Goal: Task Accomplishment & Management: Manage account settings

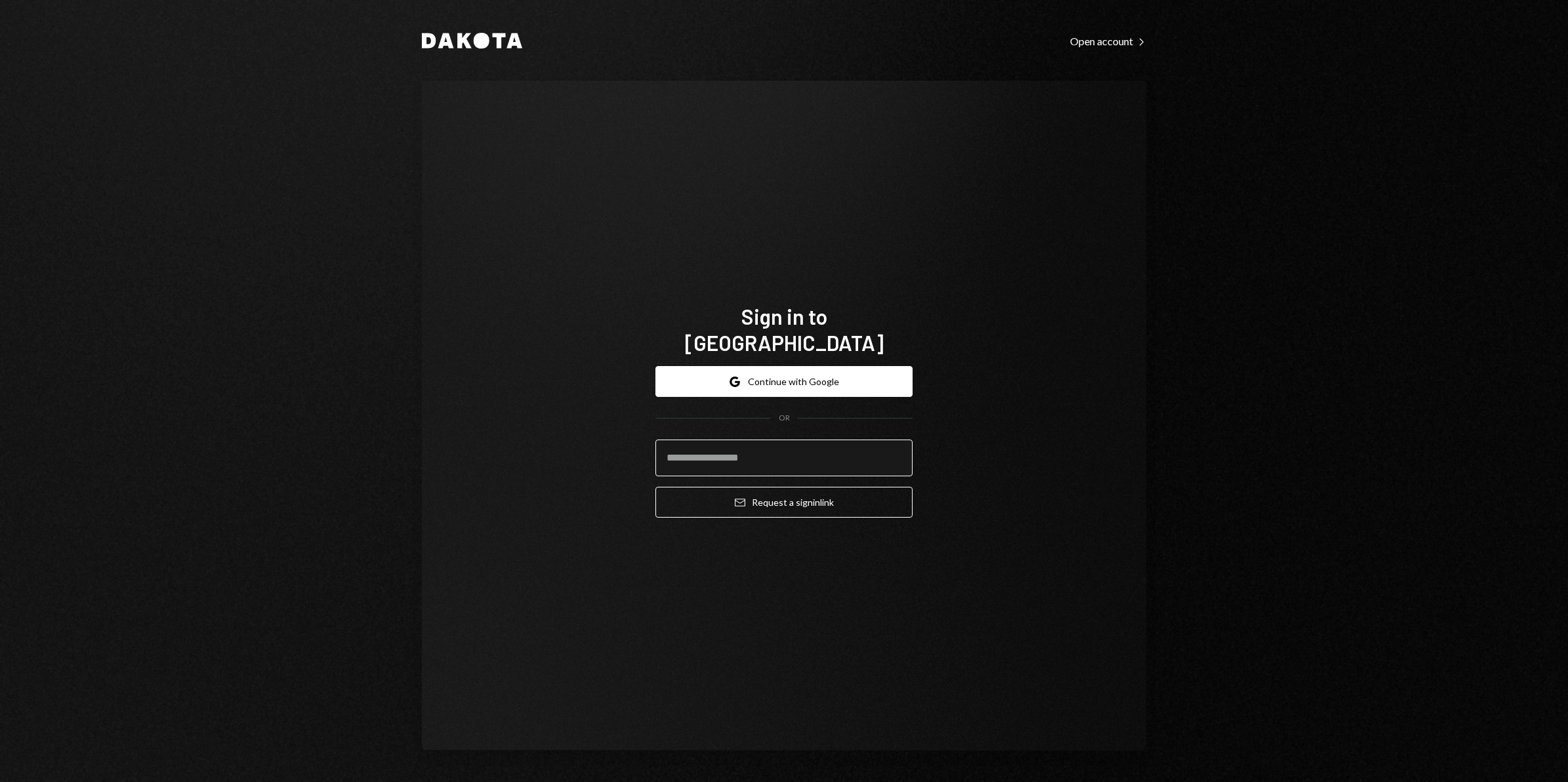
click at [730, 450] on input "email" at bounding box center [784, 458] width 257 height 37
type input "**********"
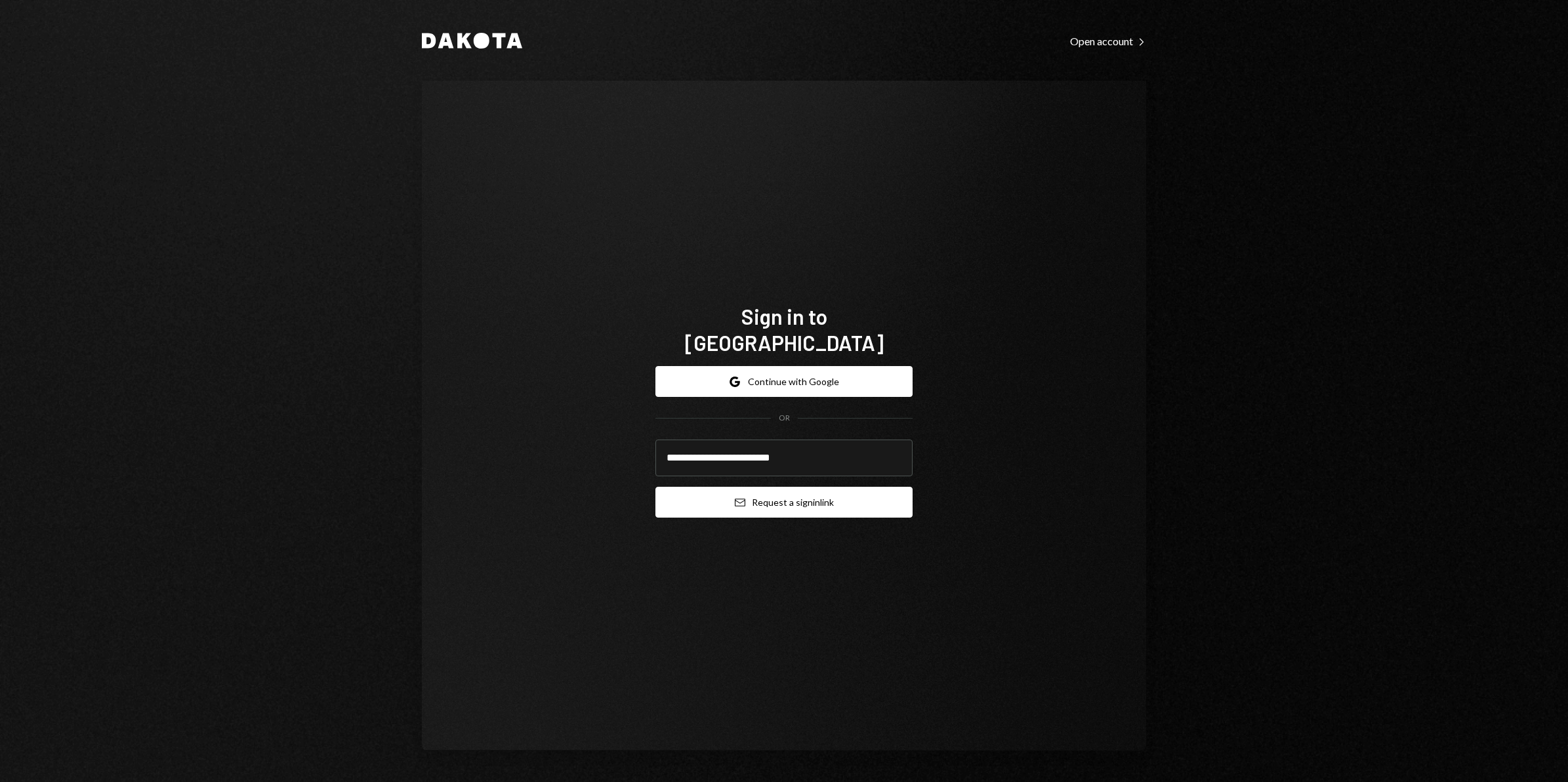
click at [754, 492] on button "Email Request a sign in link" at bounding box center [784, 502] width 257 height 31
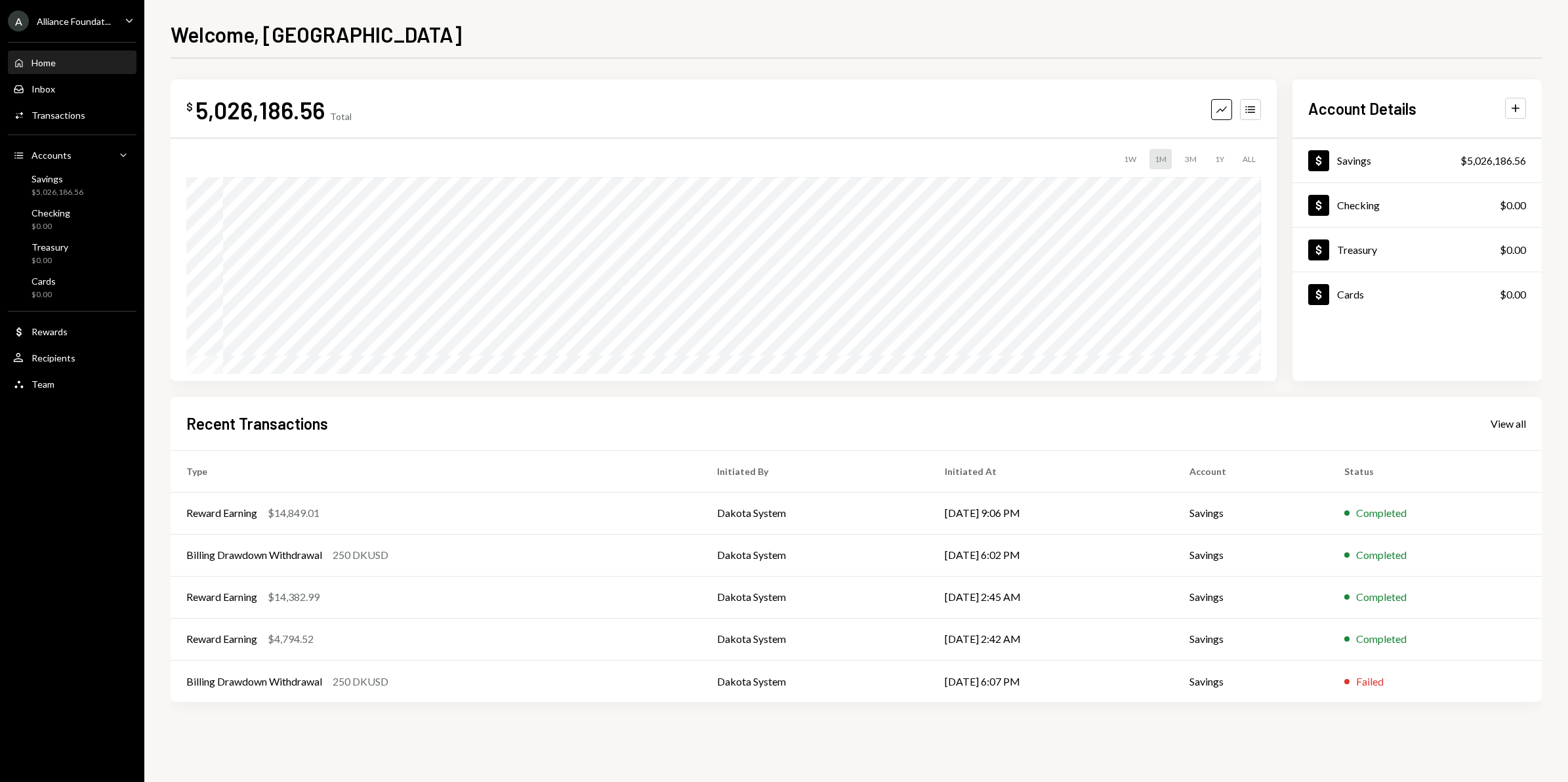
click at [112, 21] on div "A Alliance Foundat... Caret Down" at bounding box center [72, 21] width 144 height 21
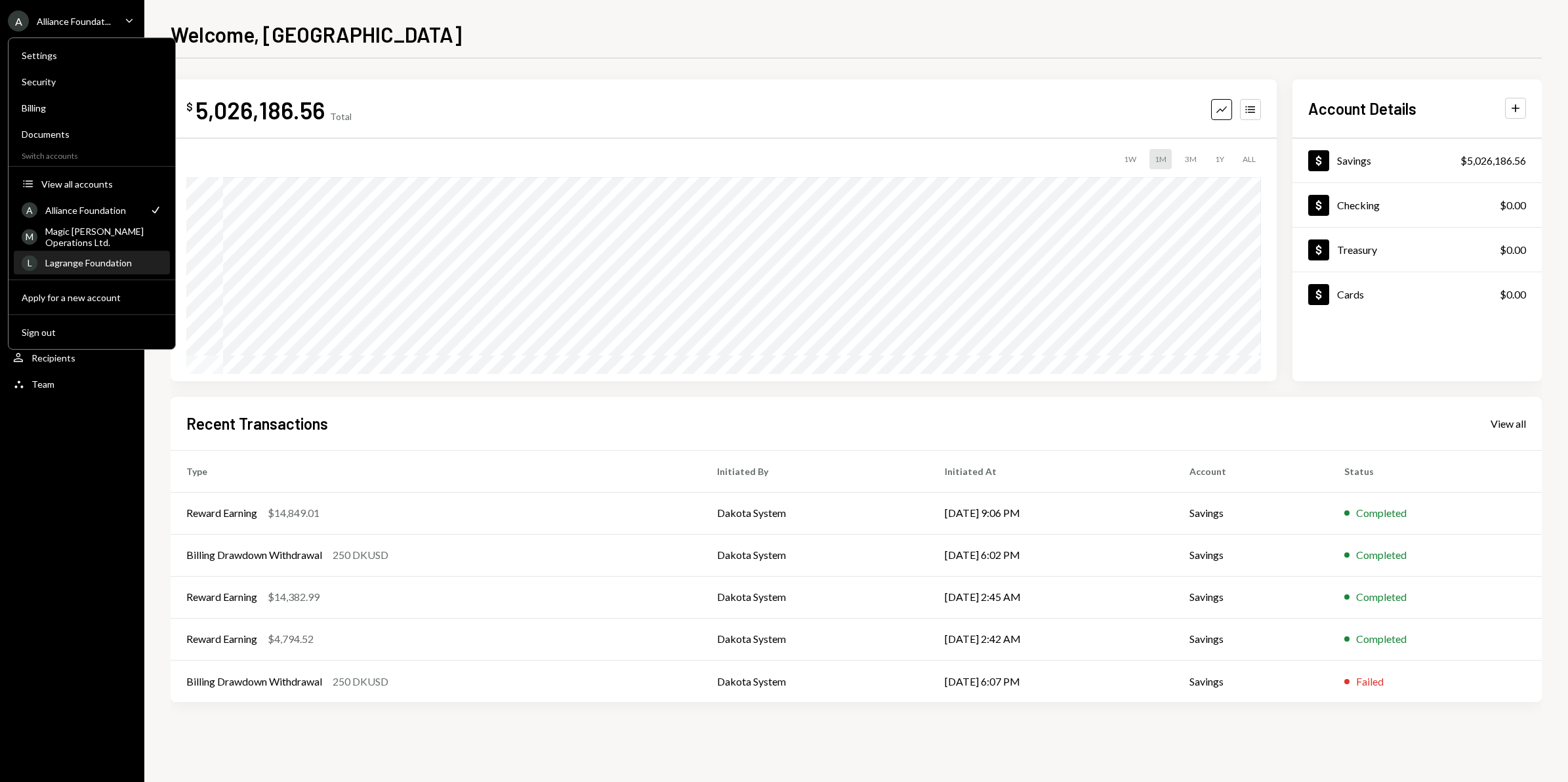
click at [59, 266] on div "Lagrange Foundation" at bounding box center [104, 262] width 117 height 11
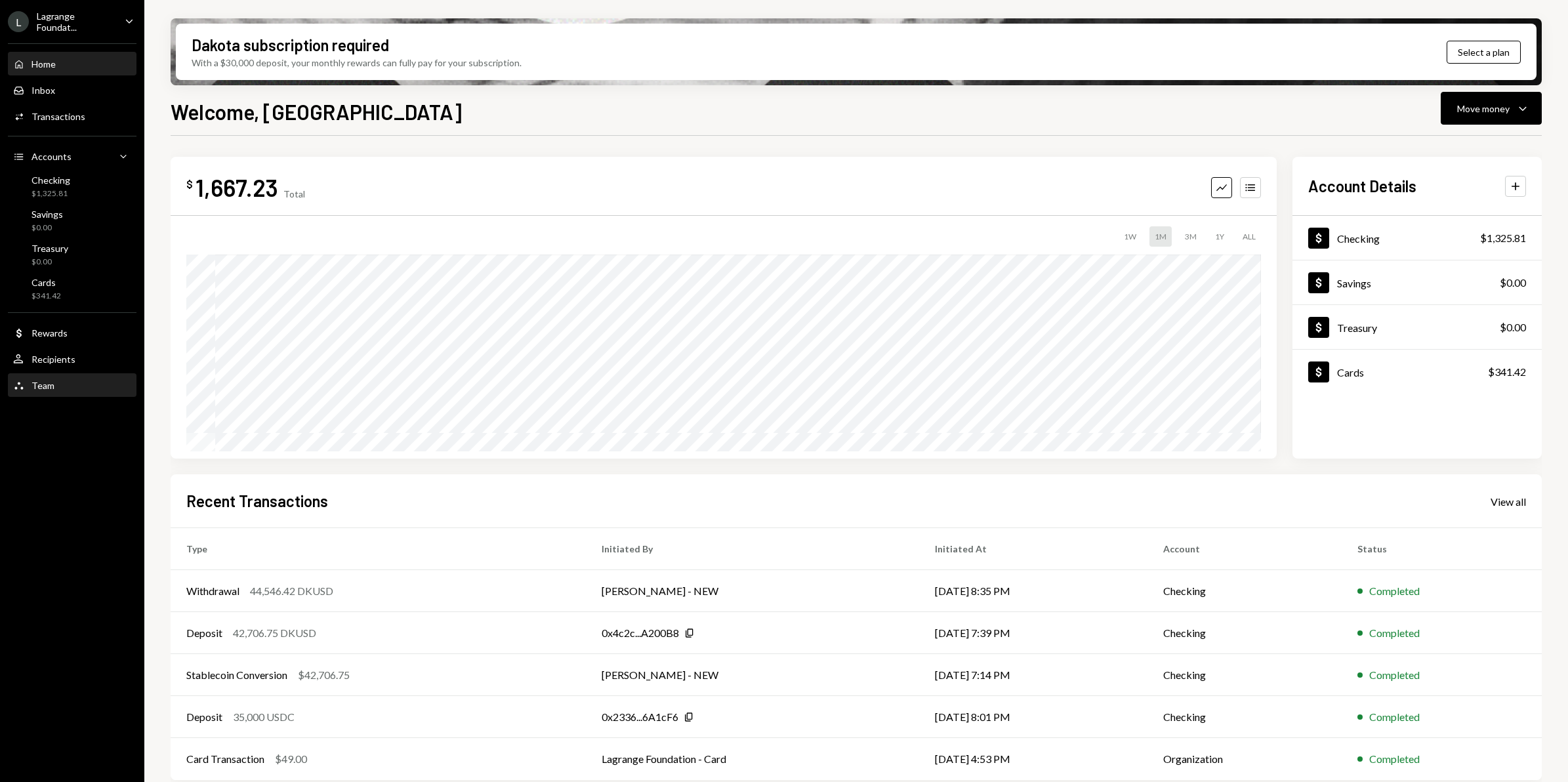
click at [24, 389] on icon "Team" at bounding box center [19, 386] width 12 height 12
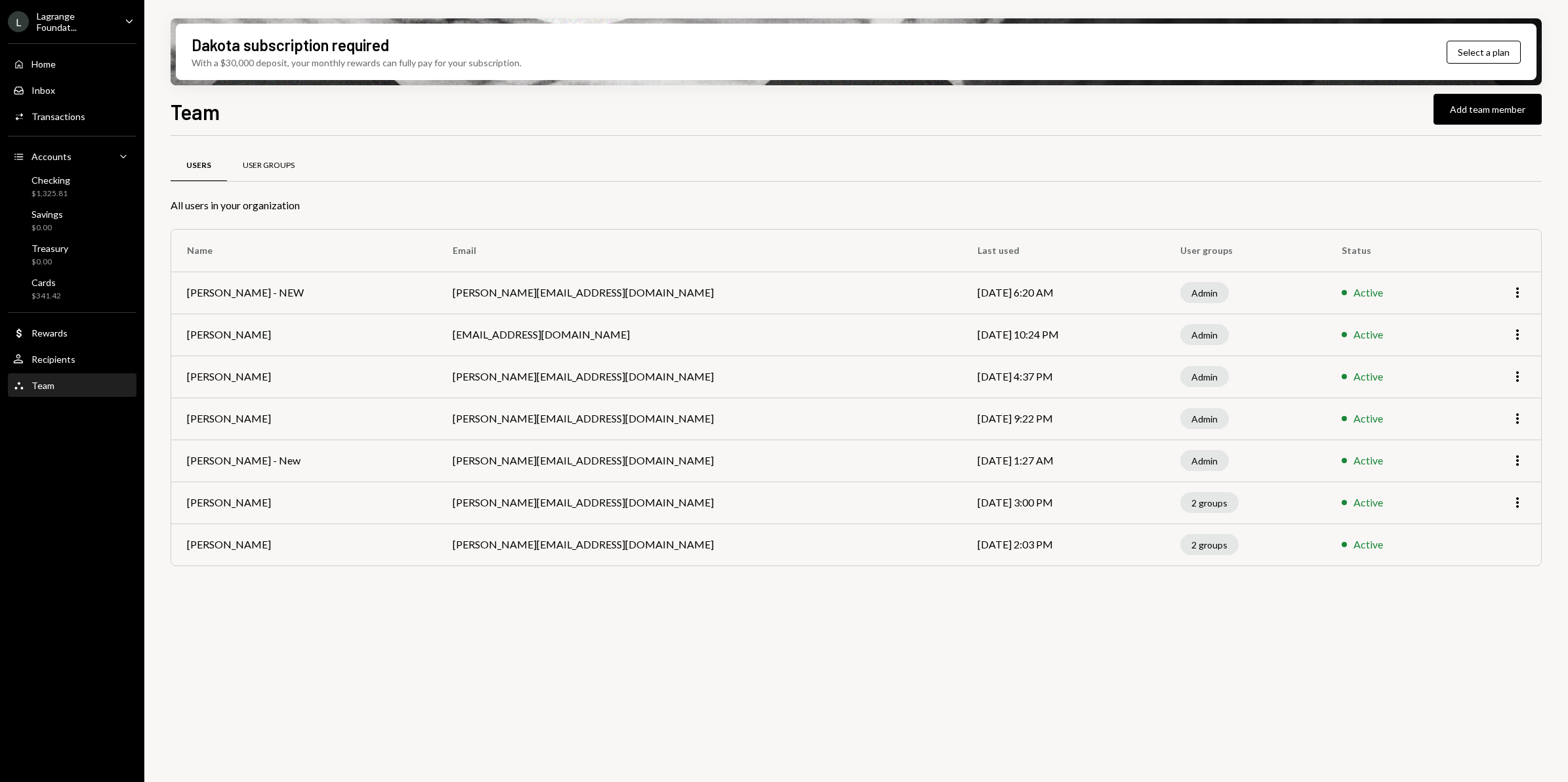
click at [259, 172] on div "User Groups" at bounding box center [269, 166] width 83 height 32
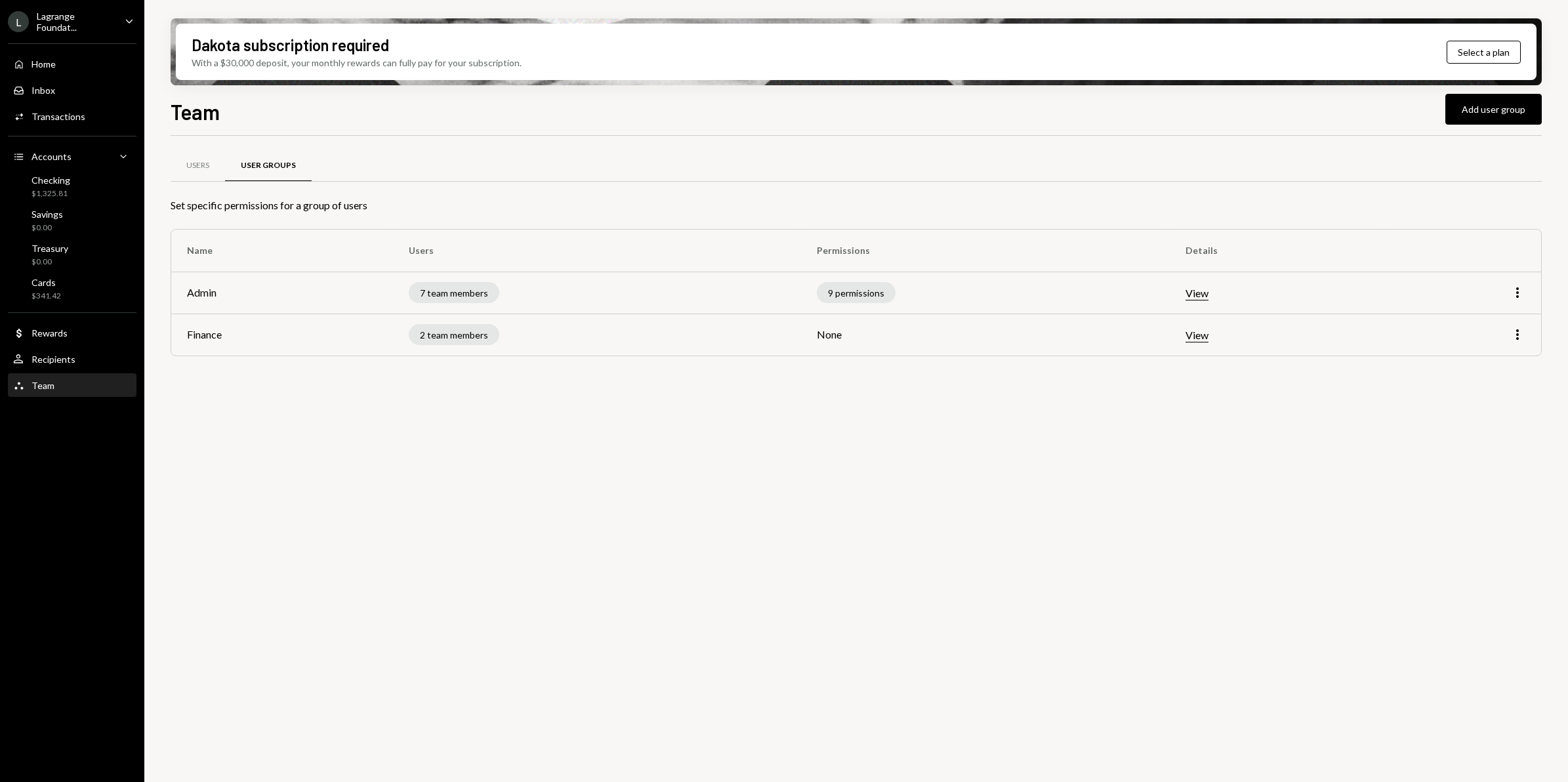
click at [1204, 341] on td "View" at bounding box center [1277, 335] width 213 height 42
click at [1204, 339] on button "View" at bounding box center [1197, 336] width 23 height 14
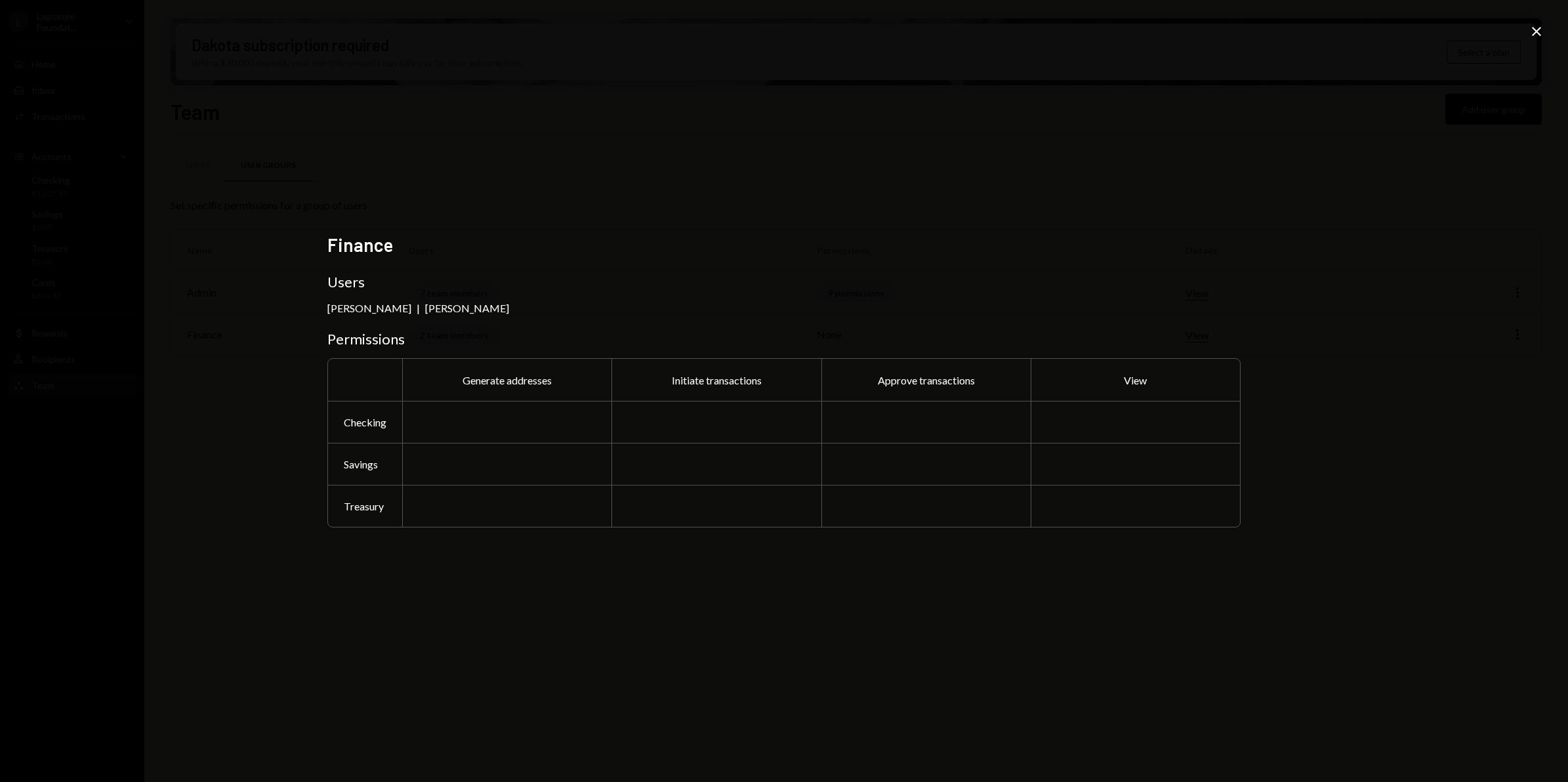
click at [1535, 32] on icon "Close" at bounding box center [1537, 32] width 16 height 16
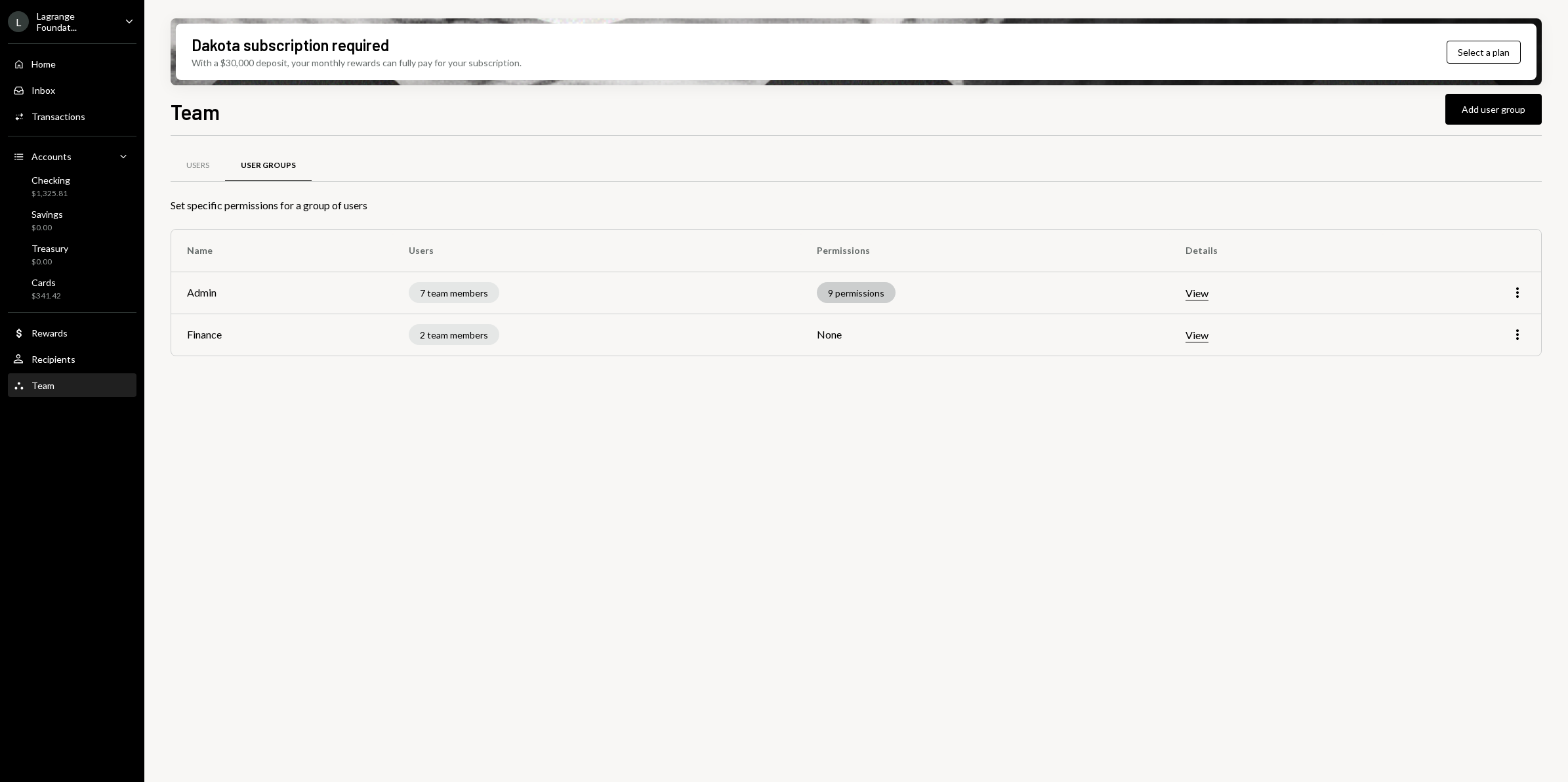
click at [846, 287] on div "9 permissions" at bounding box center [856, 293] width 79 height 21
click at [1209, 293] on button "View" at bounding box center [1197, 293] width 23 height 14
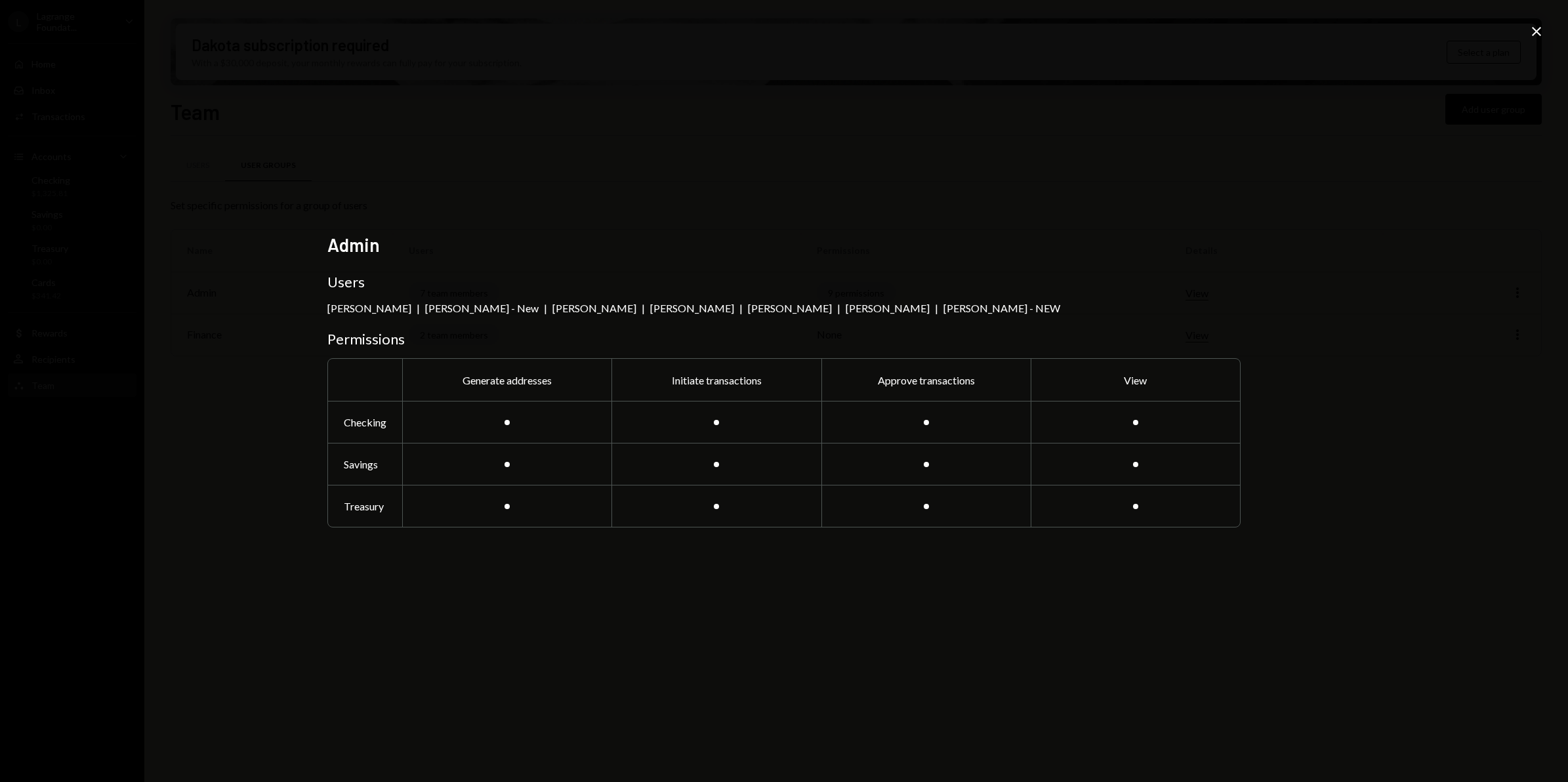
click at [1528, 32] on div "Admin Users [PERSON_NAME] | [PERSON_NAME] - New | [PERSON_NAME] | [PERSON_NAME]…" at bounding box center [784, 391] width 1568 height 782
click at [1528, 32] on div "Admin Users [PERSON_NAME] | [PERSON_NAME] - New | [PERSON_NAME] | [PERSON_NAME]…" at bounding box center [784, 391] width 1568 height 782
click at [1540, 27] on icon "Close" at bounding box center [1537, 32] width 16 height 16
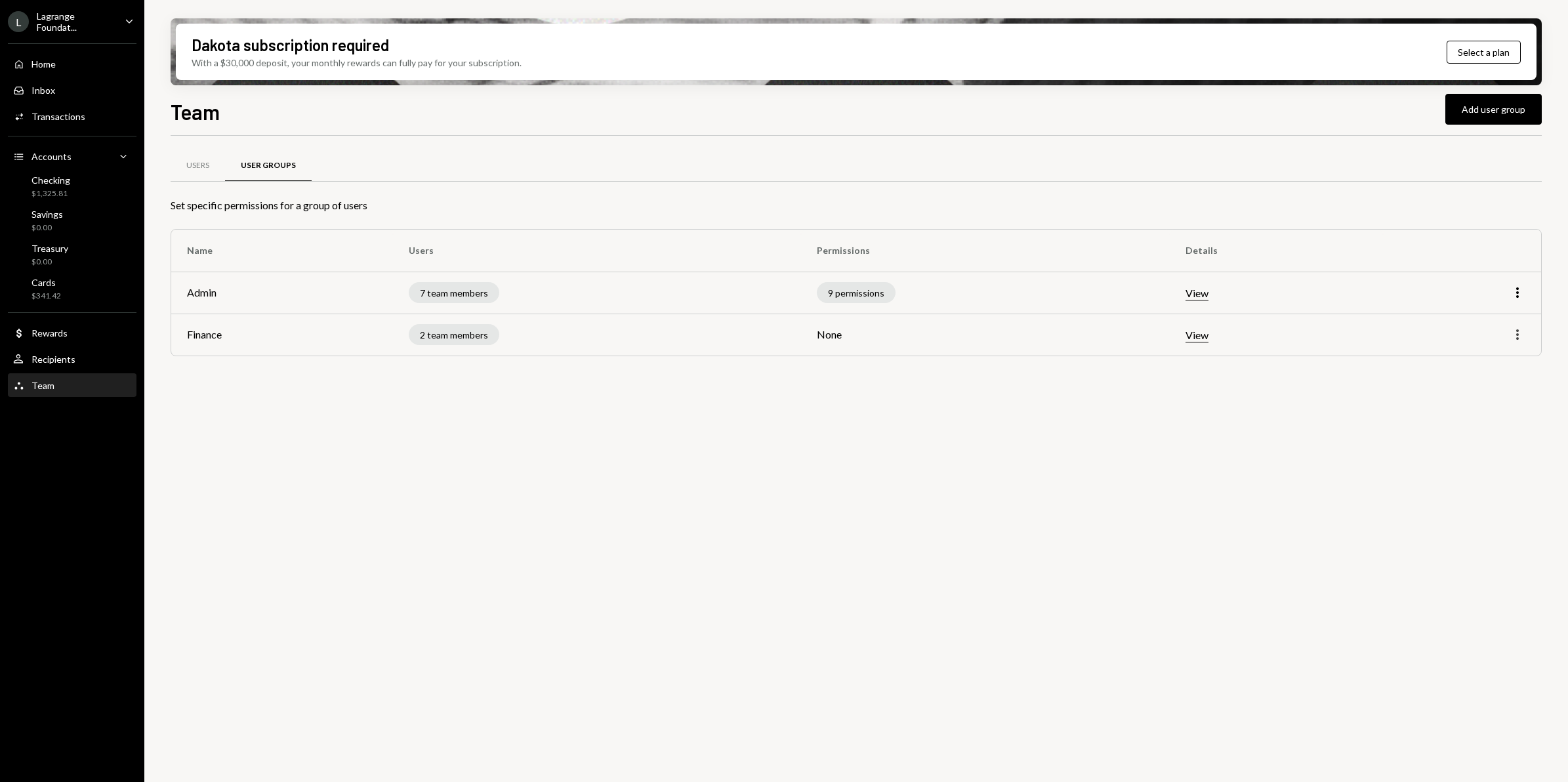
click at [1520, 330] on icon "More" at bounding box center [1518, 335] width 16 height 16
click at [958, 507] on div "Users User Groups Set specific permissions for a group of users Name Users Perm…" at bounding box center [856, 466] width 1371 height 661
click at [62, 26] on div "Lagrange Foundat..." at bounding box center [75, 22] width 77 height 22
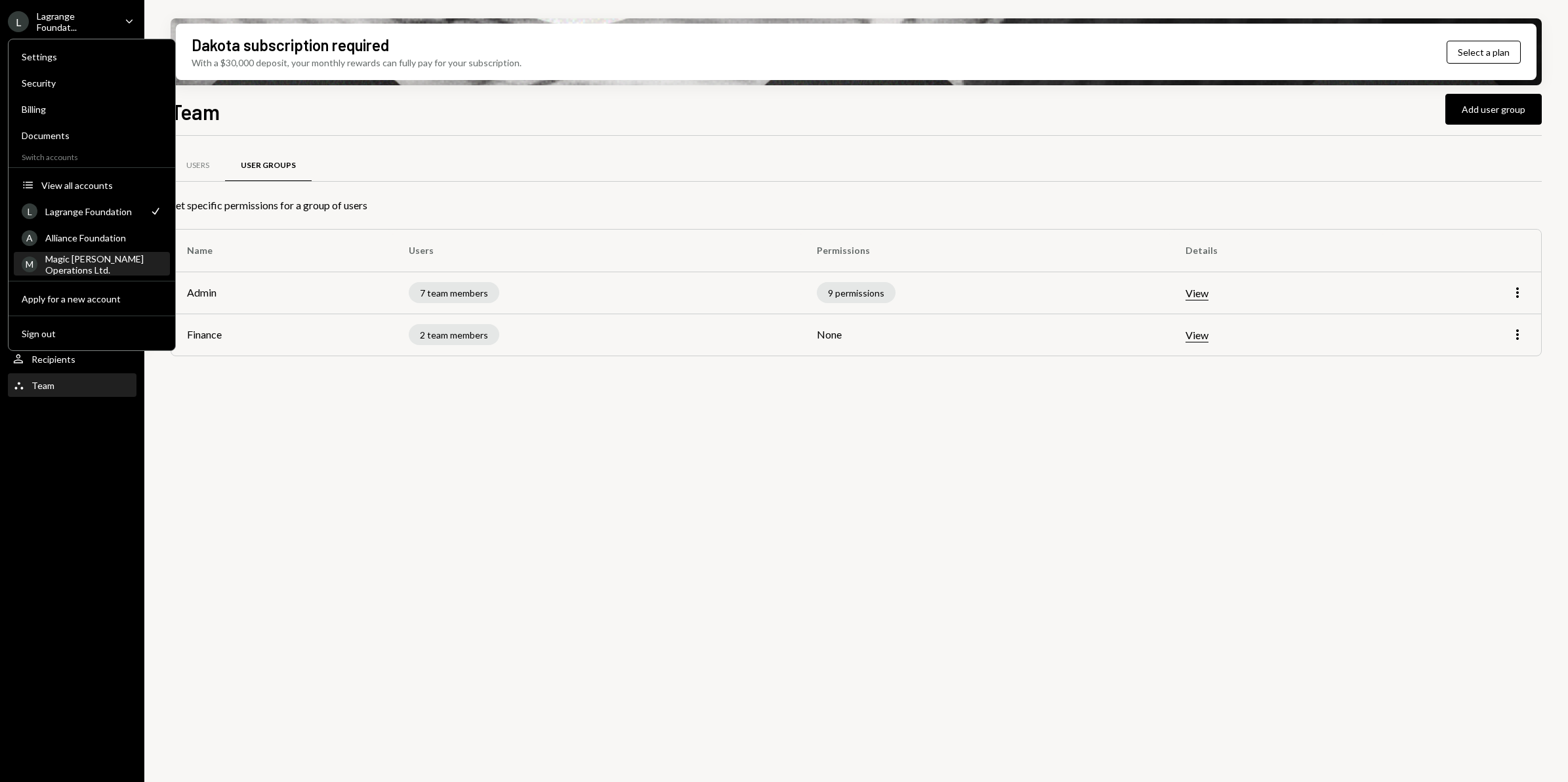
click at [77, 261] on div "Magic [PERSON_NAME] Operations Ltd." at bounding box center [104, 264] width 117 height 22
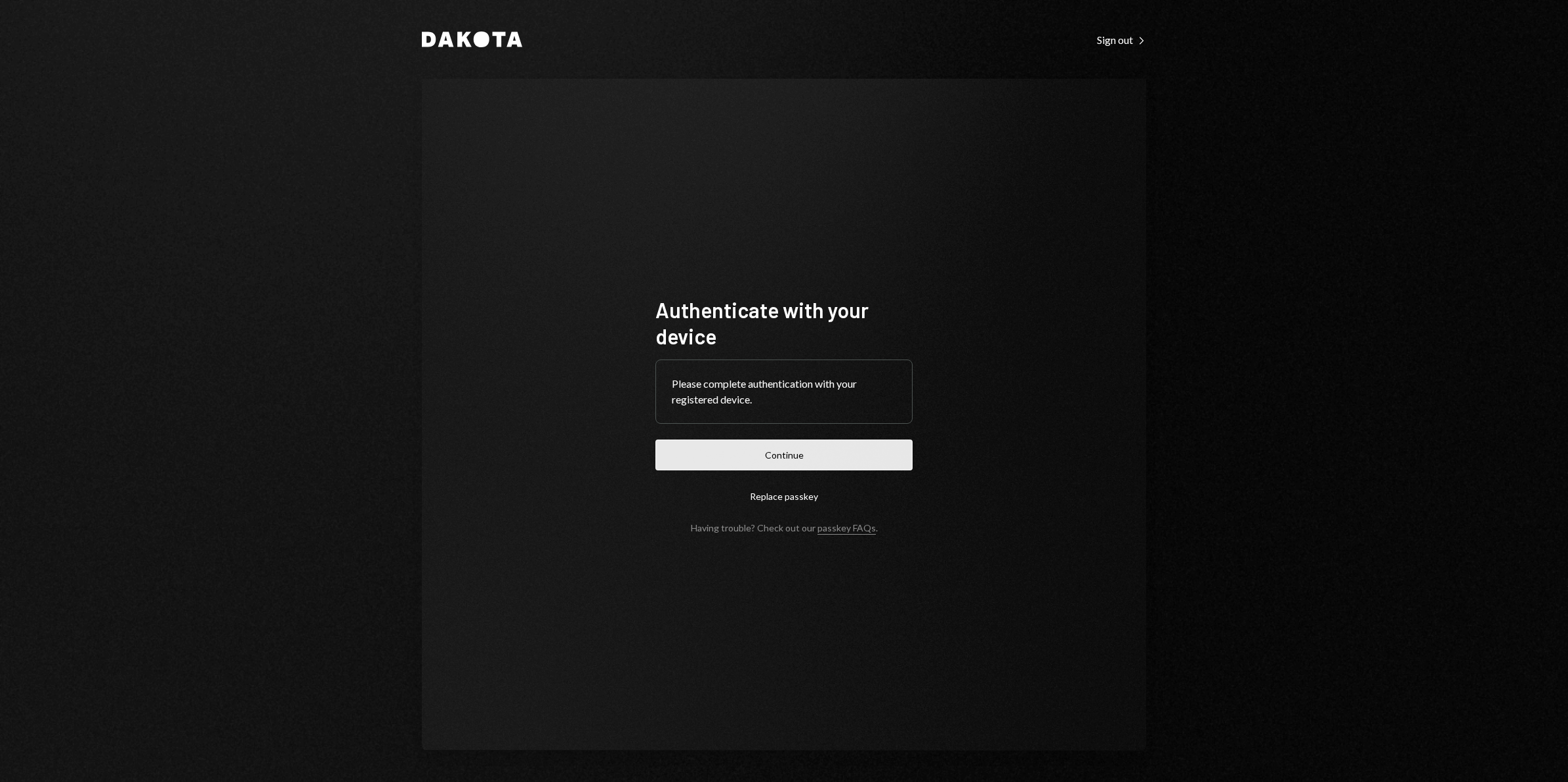
click at [768, 465] on button "Continue" at bounding box center [784, 454] width 257 height 31
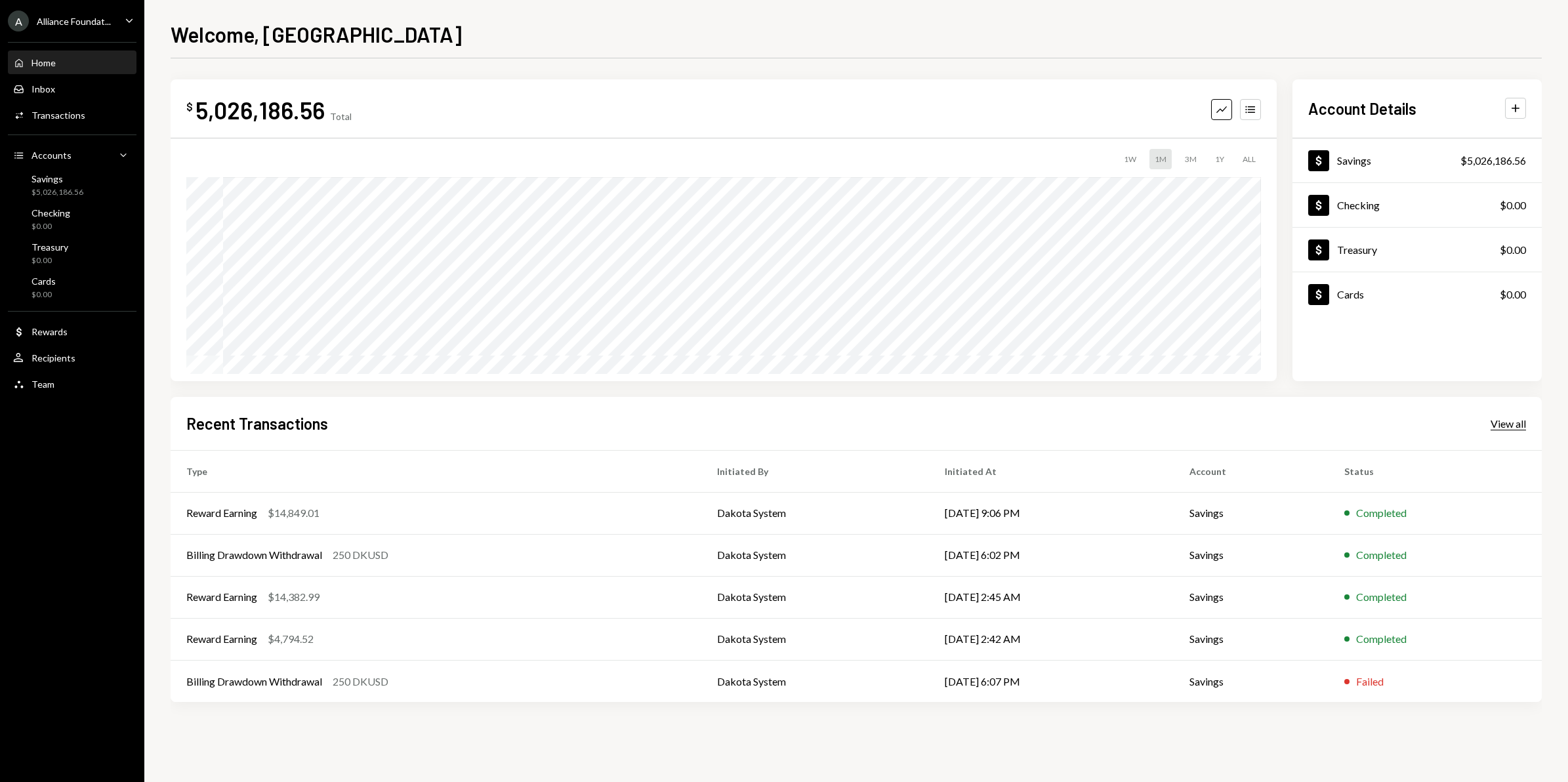
click at [1501, 424] on div "View all" at bounding box center [1509, 424] width 36 height 13
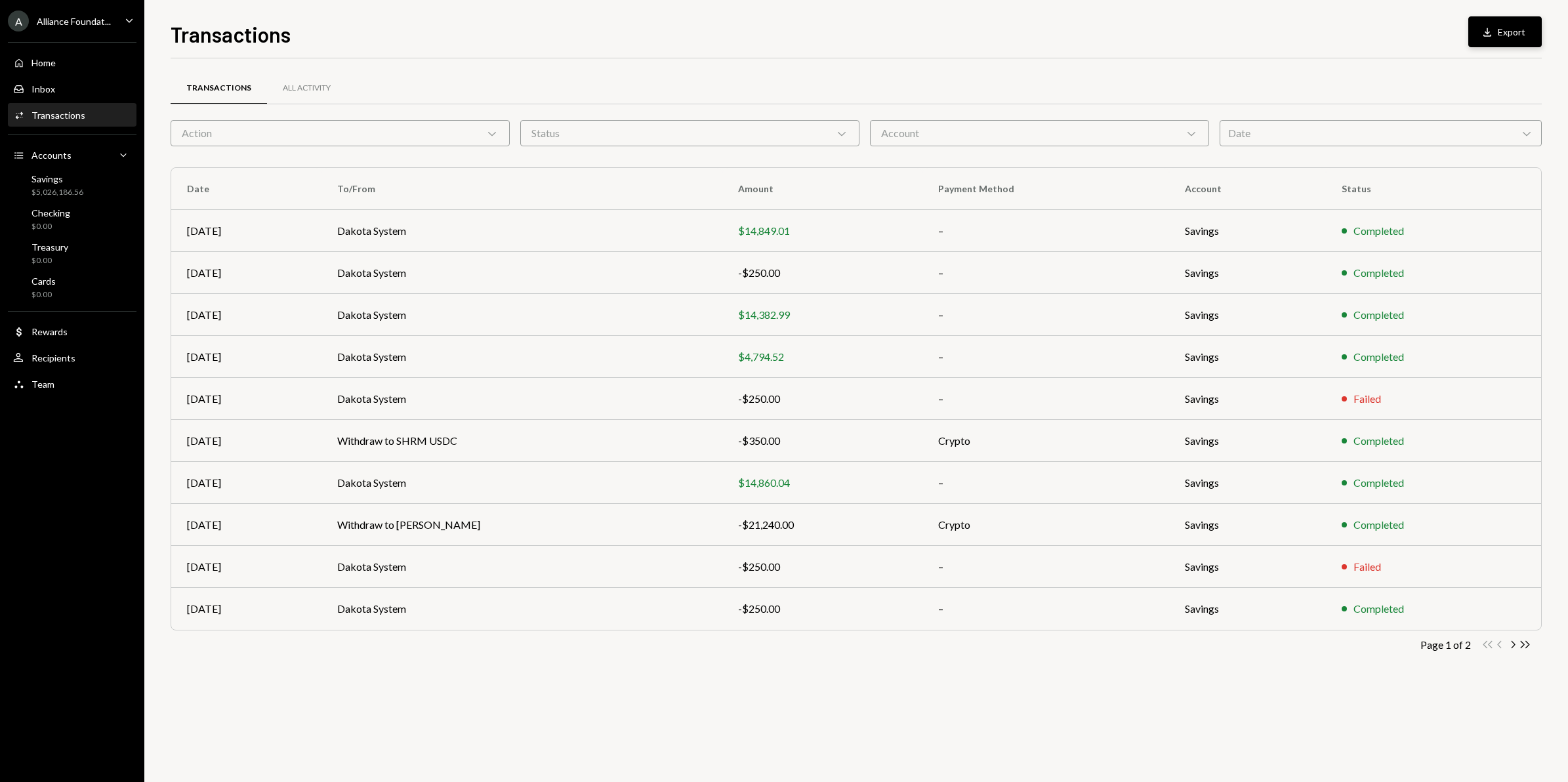
click at [1513, 30] on button "Download Export" at bounding box center [1505, 32] width 73 height 31
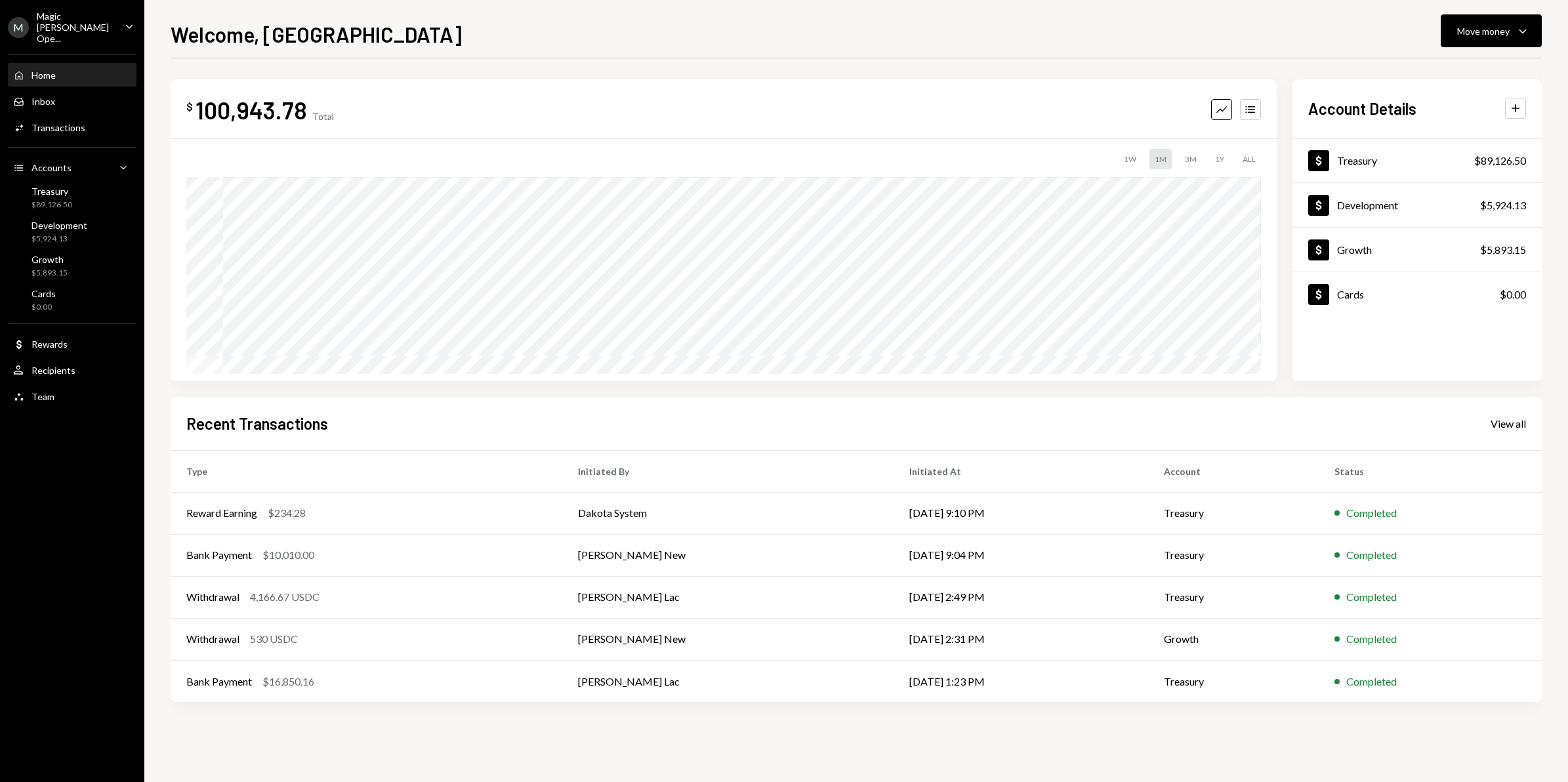
click at [87, 397] on div "Home Home Inbox Inbox Activities Transactions Accounts Accounts Caret Down Trea…" at bounding box center [72, 229] width 144 height 364
click at [79, 392] on div "Team Team" at bounding box center [72, 397] width 118 height 22
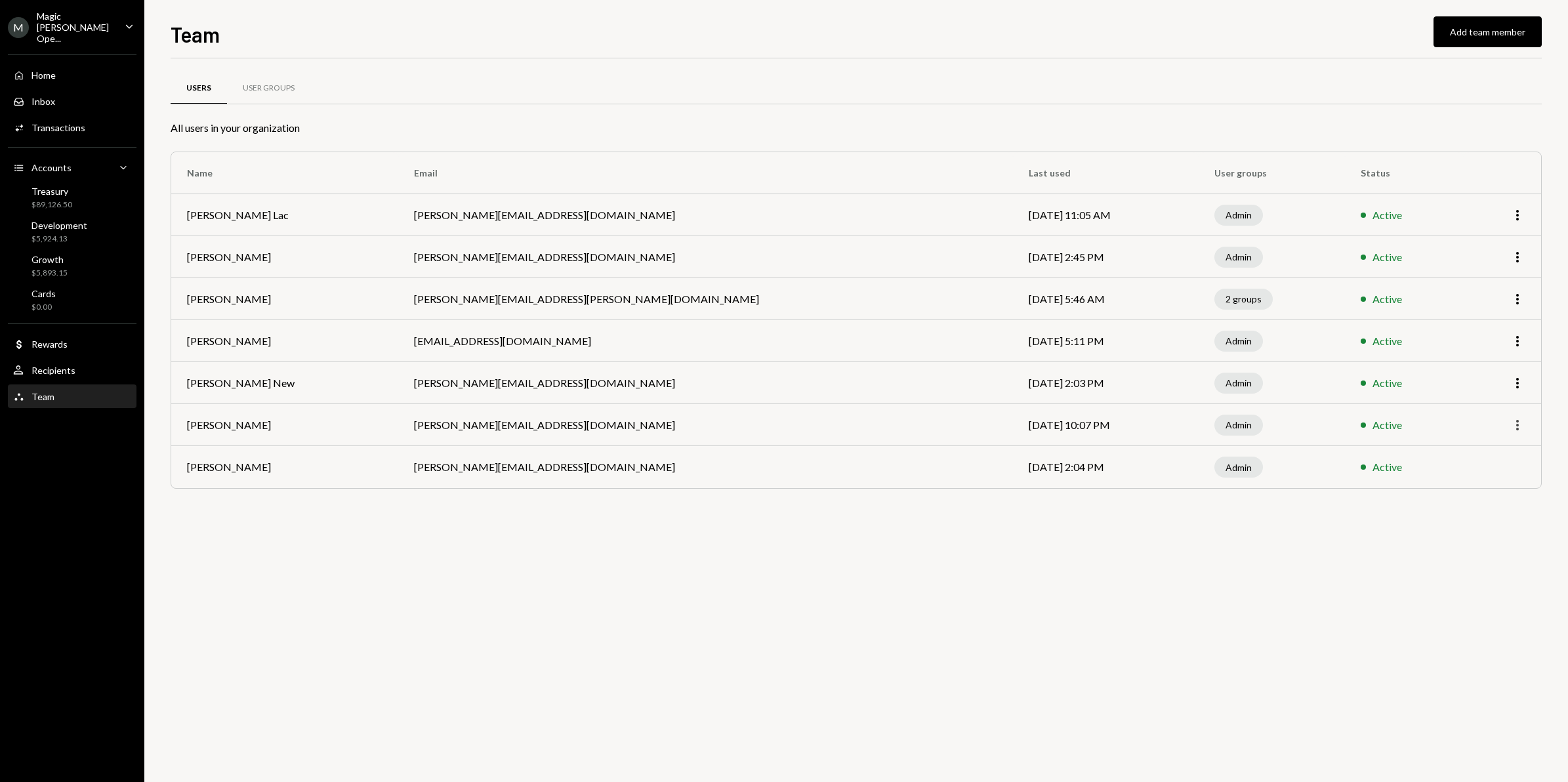
click at [1516, 422] on icon "More" at bounding box center [1518, 425] width 16 height 16
click at [282, 86] on div "User Groups" at bounding box center [268, 88] width 52 height 11
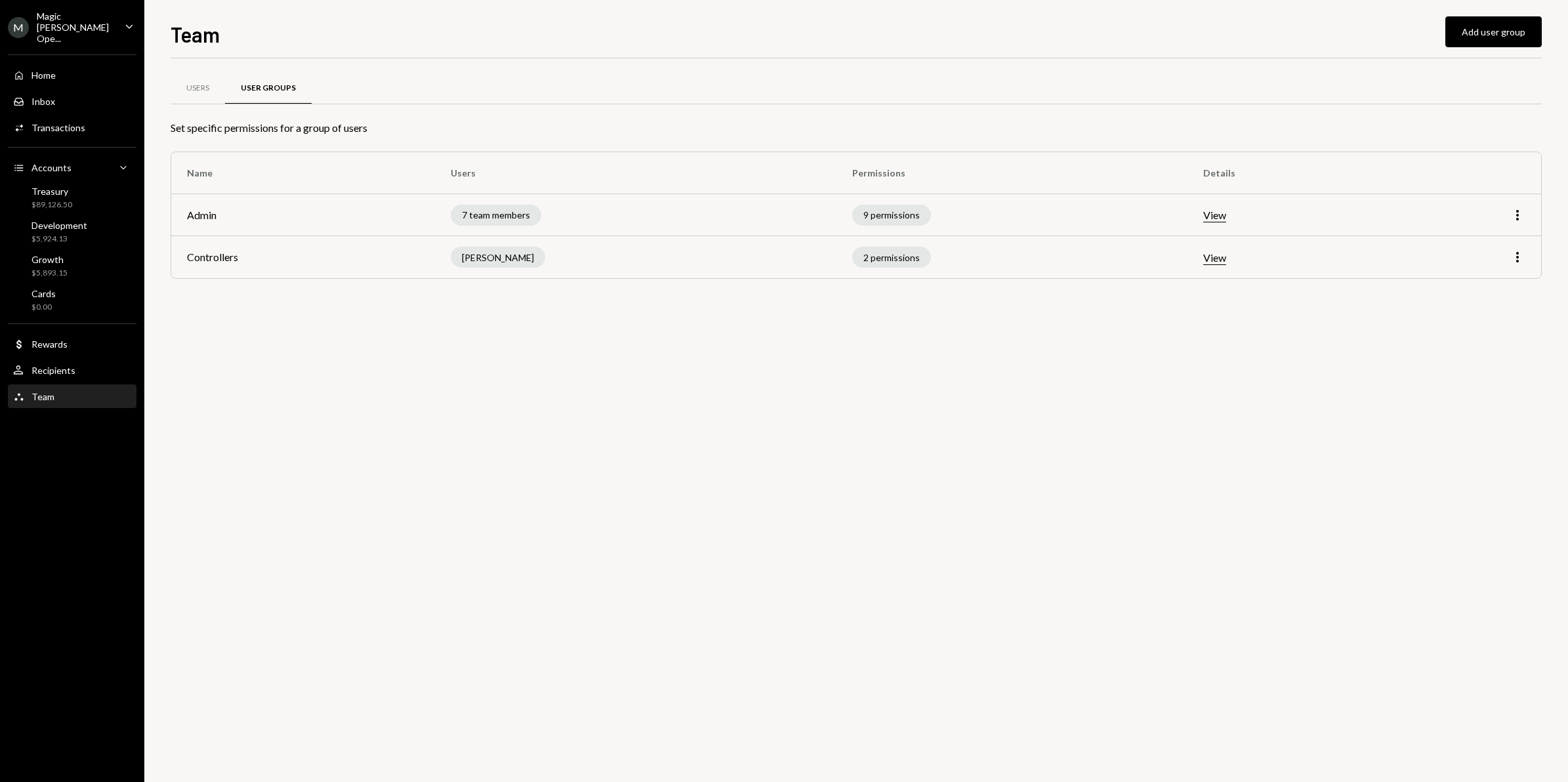
click at [105, 17] on div "Magic Newton Ope..." at bounding box center [75, 27] width 77 height 34
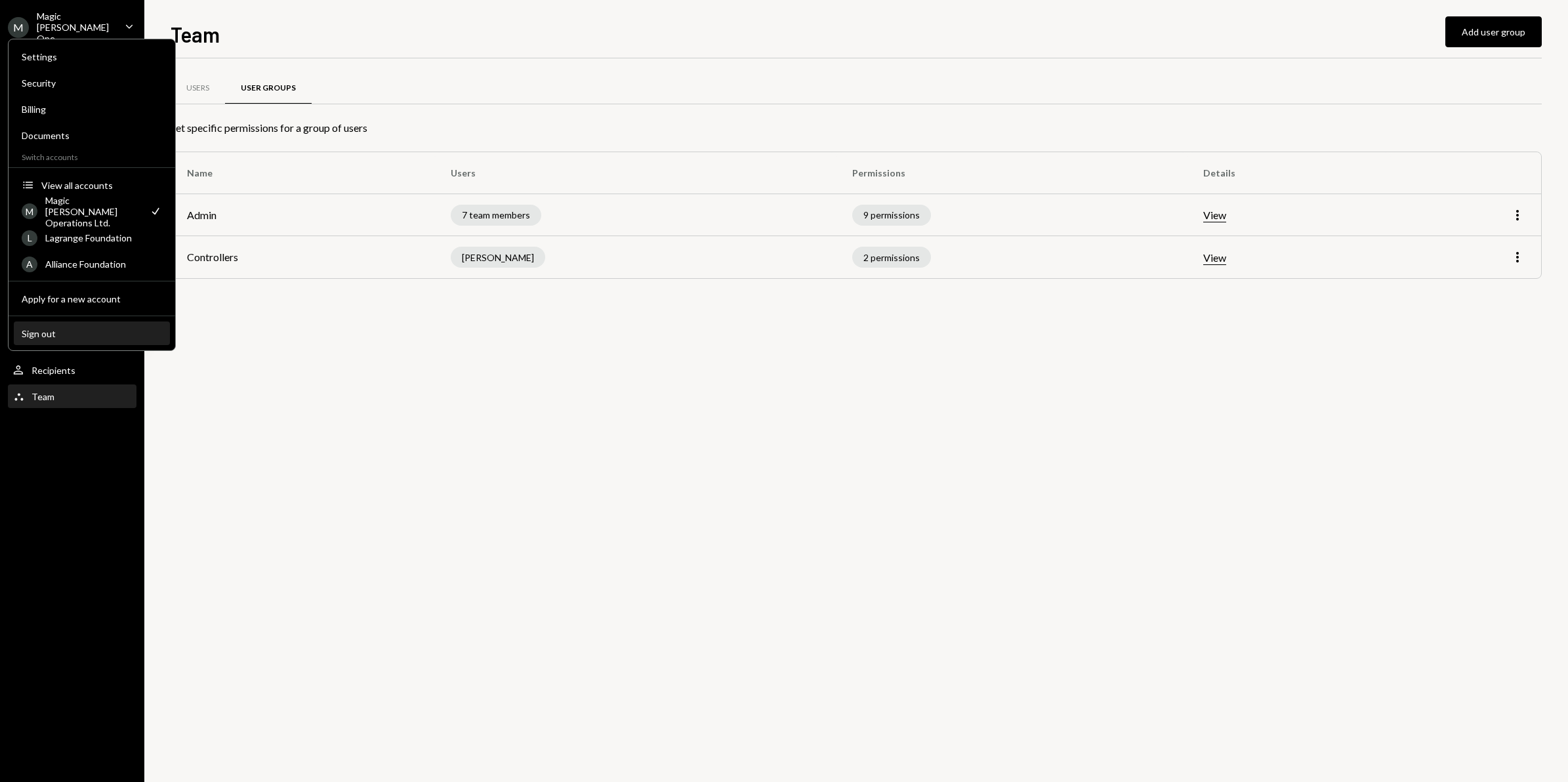
click at [63, 334] on div "Sign out" at bounding box center [92, 334] width 141 height 11
